Goal: Check status: Check status

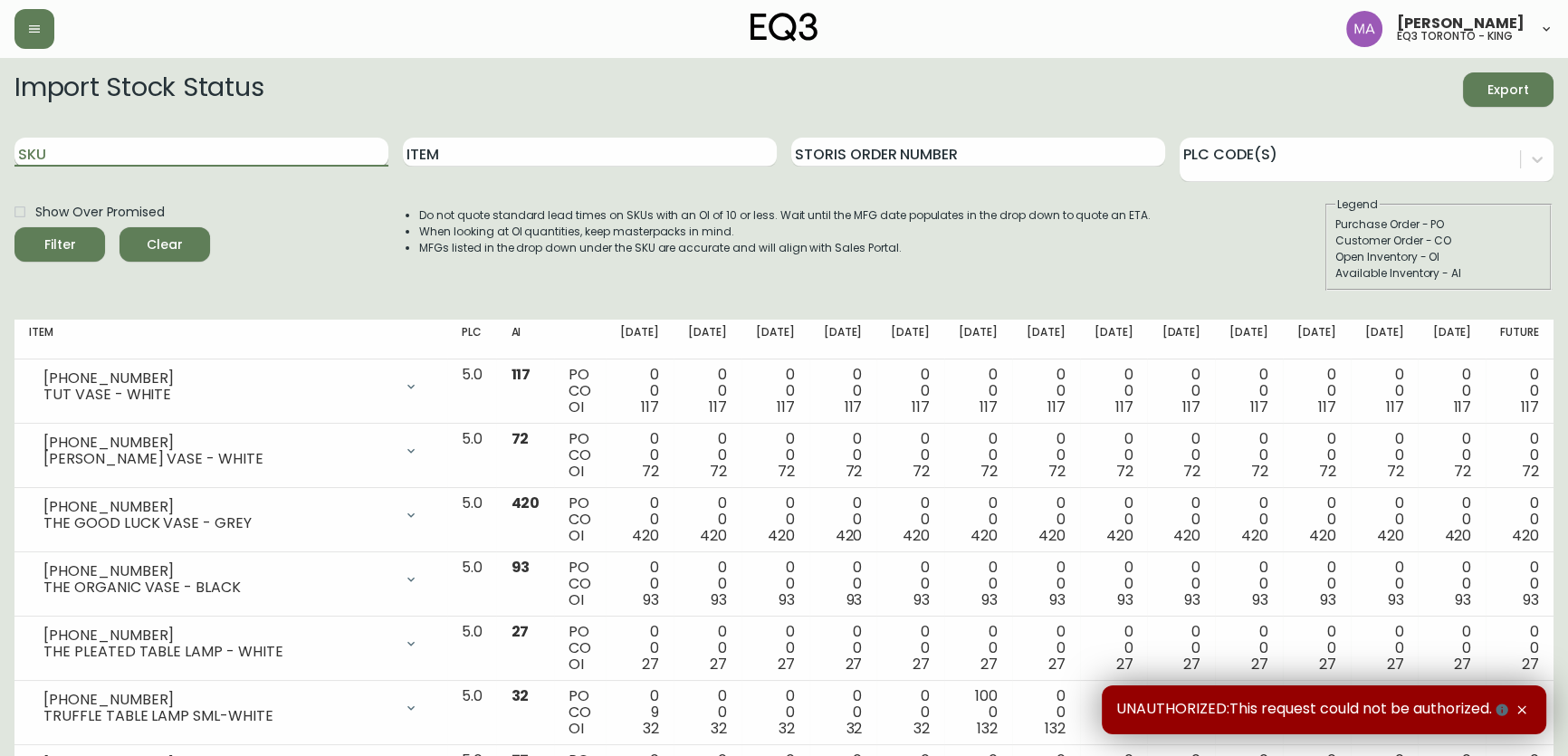
click at [85, 146] on input "SKU" at bounding box center [201, 152] width 374 height 29
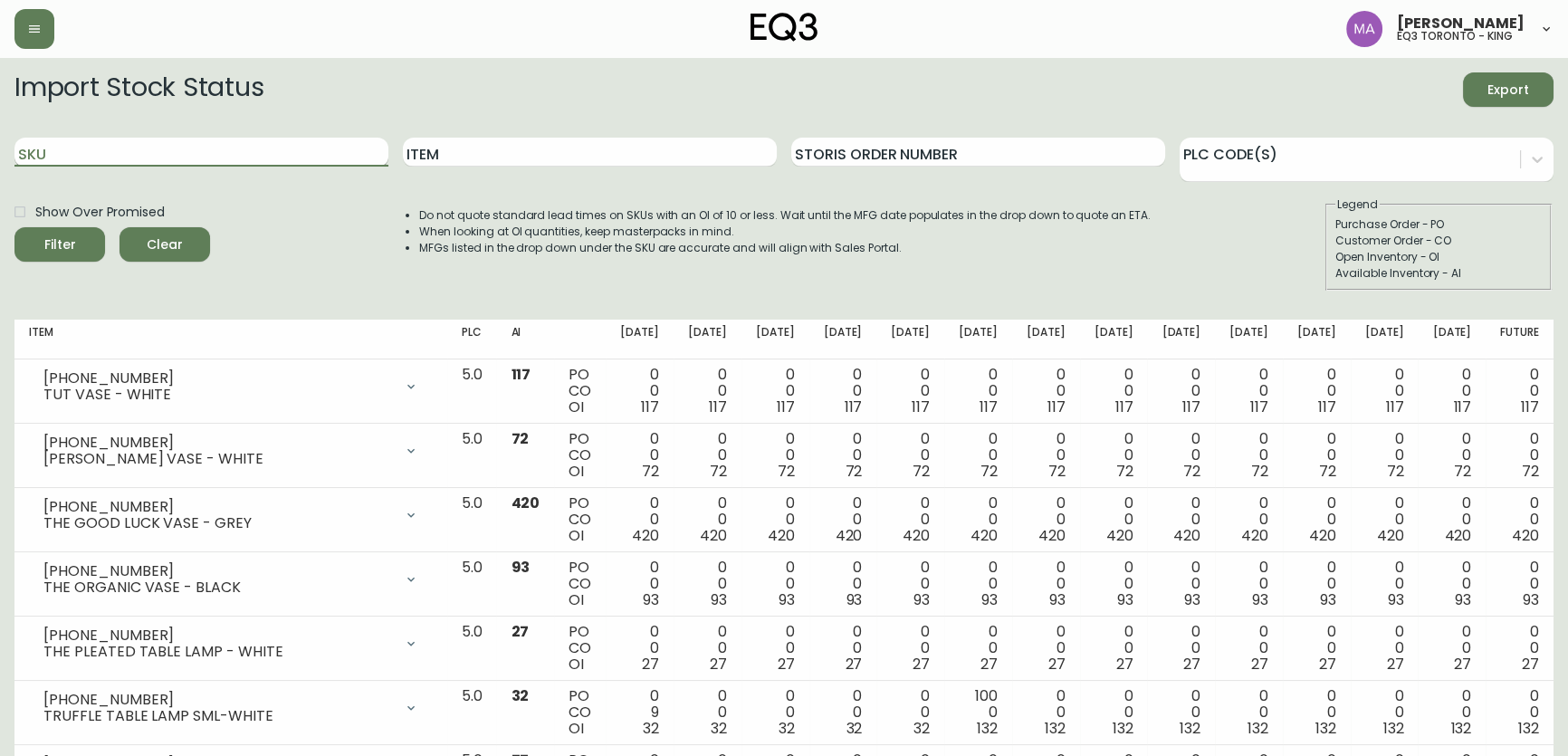
paste input "[PHONE_NUMBER]"
type input "[PHONE_NUMBER]"
click at [14, 227] on button "Filter" at bounding box center [59, 244] width 90 height 35
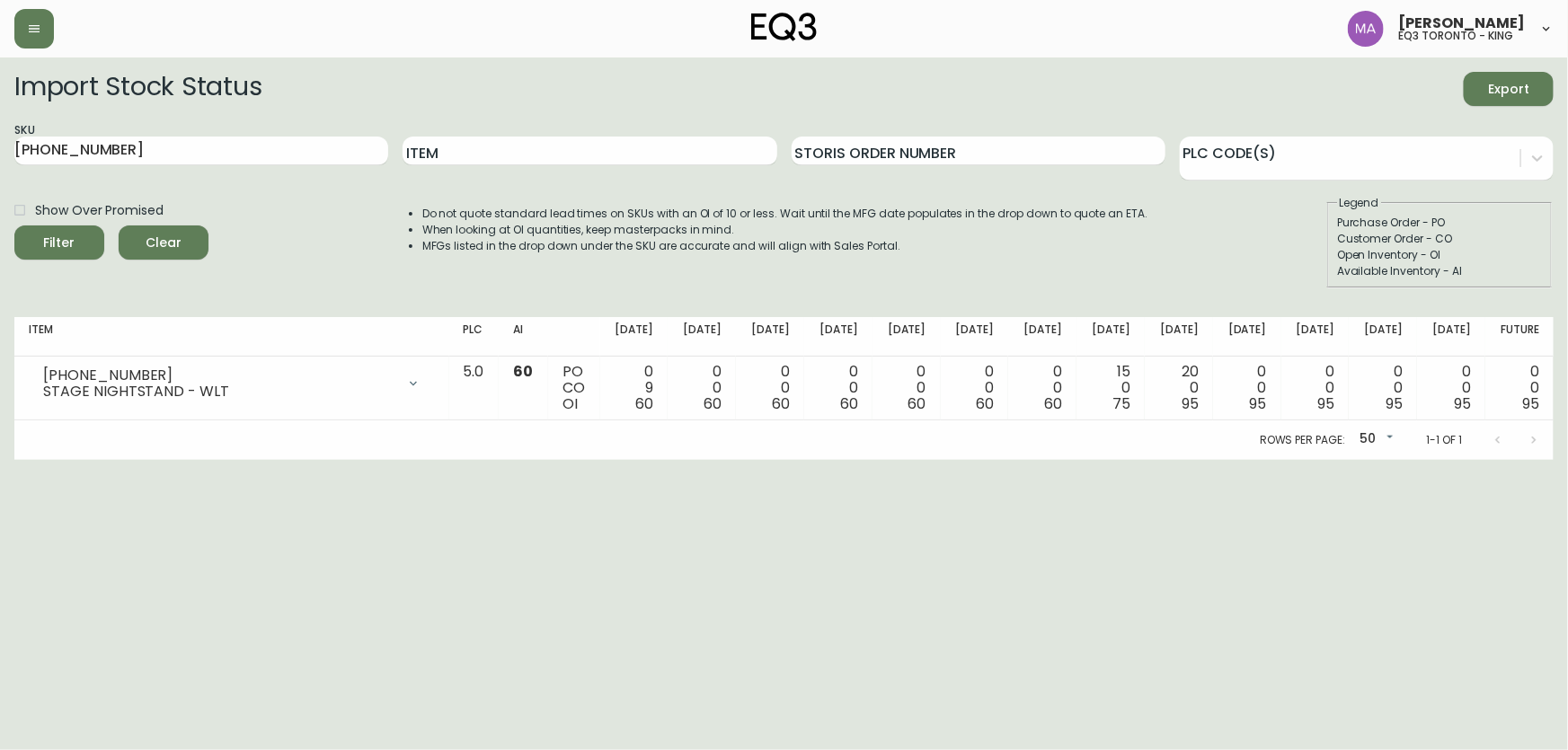
click at [263, 216] on div "Show Over Promised Filter Clear Do not quote standard lead times on SKUs with a…" at bounding box center [784, 241] width 1540 height 93
